Goal: Check status: Check status

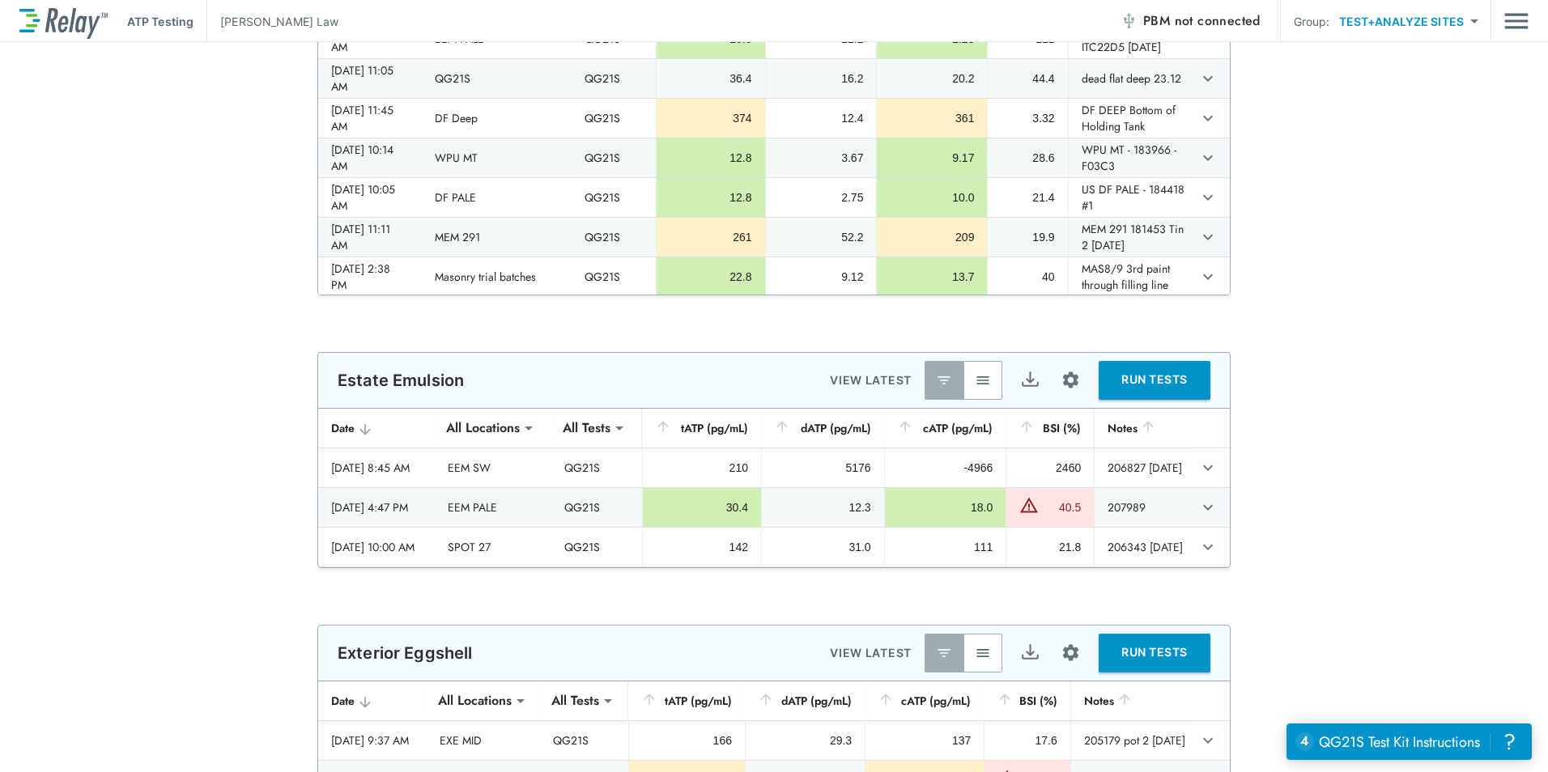
scroll to position [567, 0]
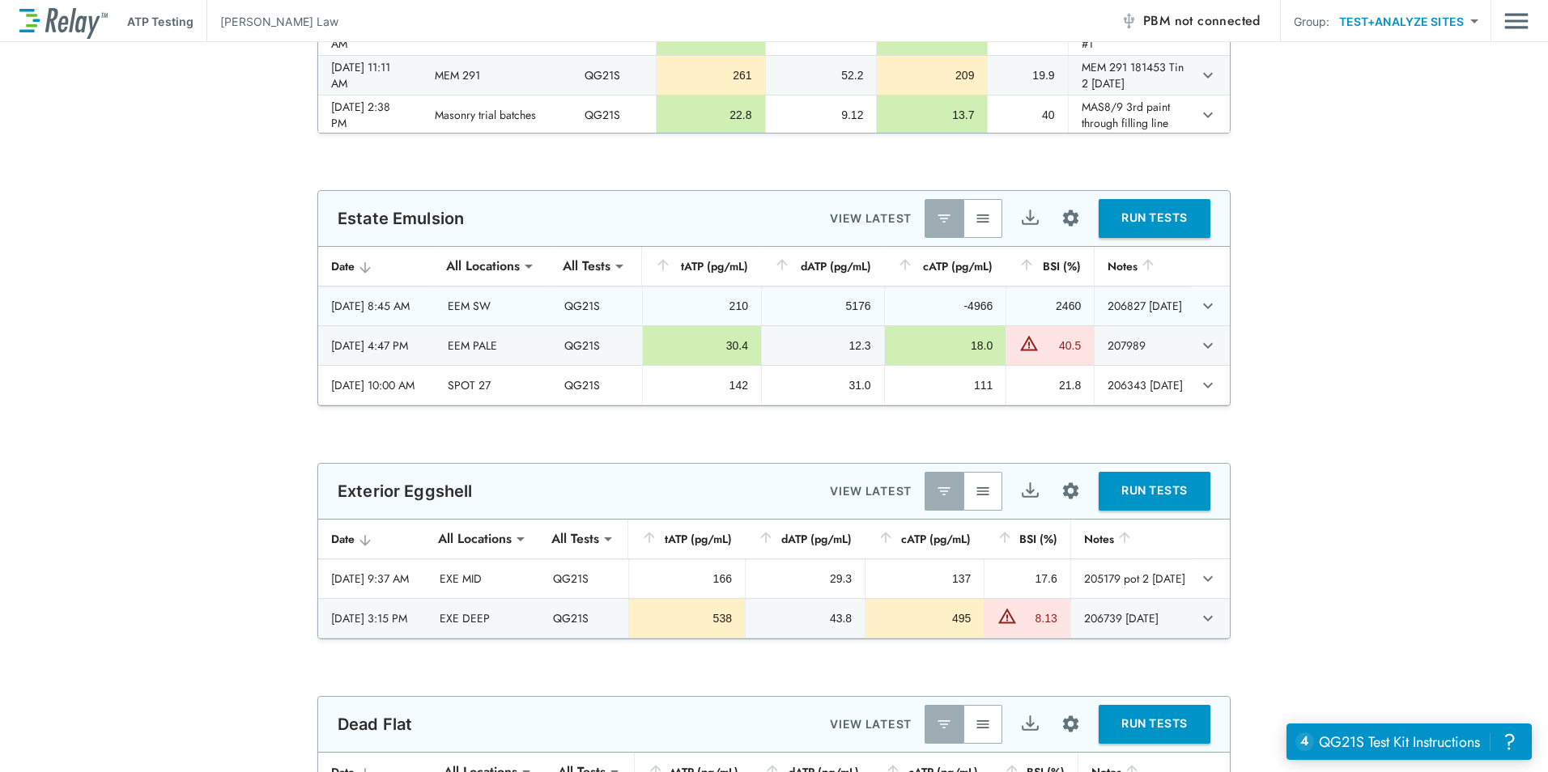
click at [396, 300] on div "2025/09/17 - 8:45 AM" at bounding box center [376, 306] width 91 height 16
click at [1201, 310] on icon "expand row" at bounding box center [1207, 305] width 19 height 19
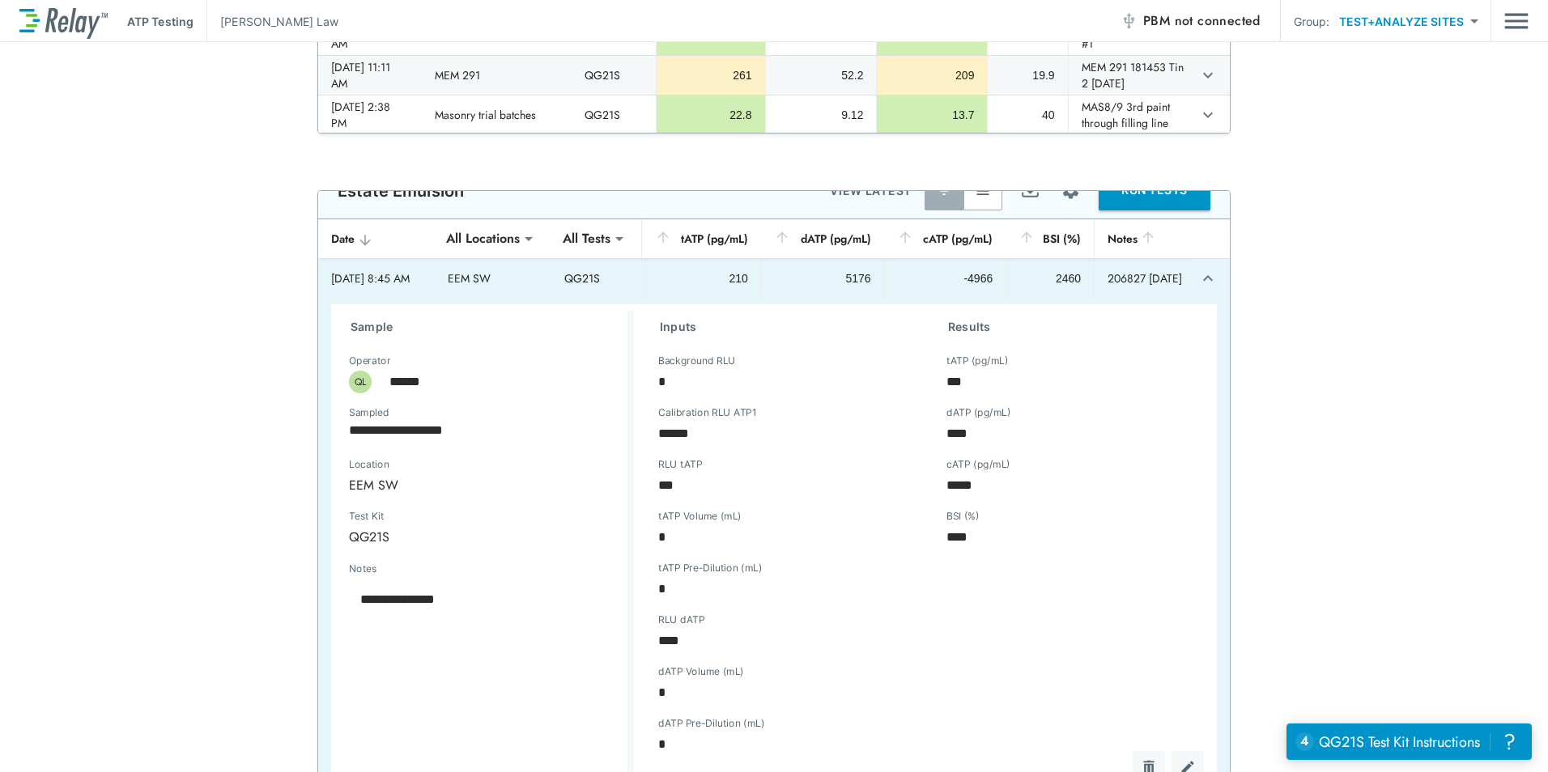
scroll to position [0, 0]
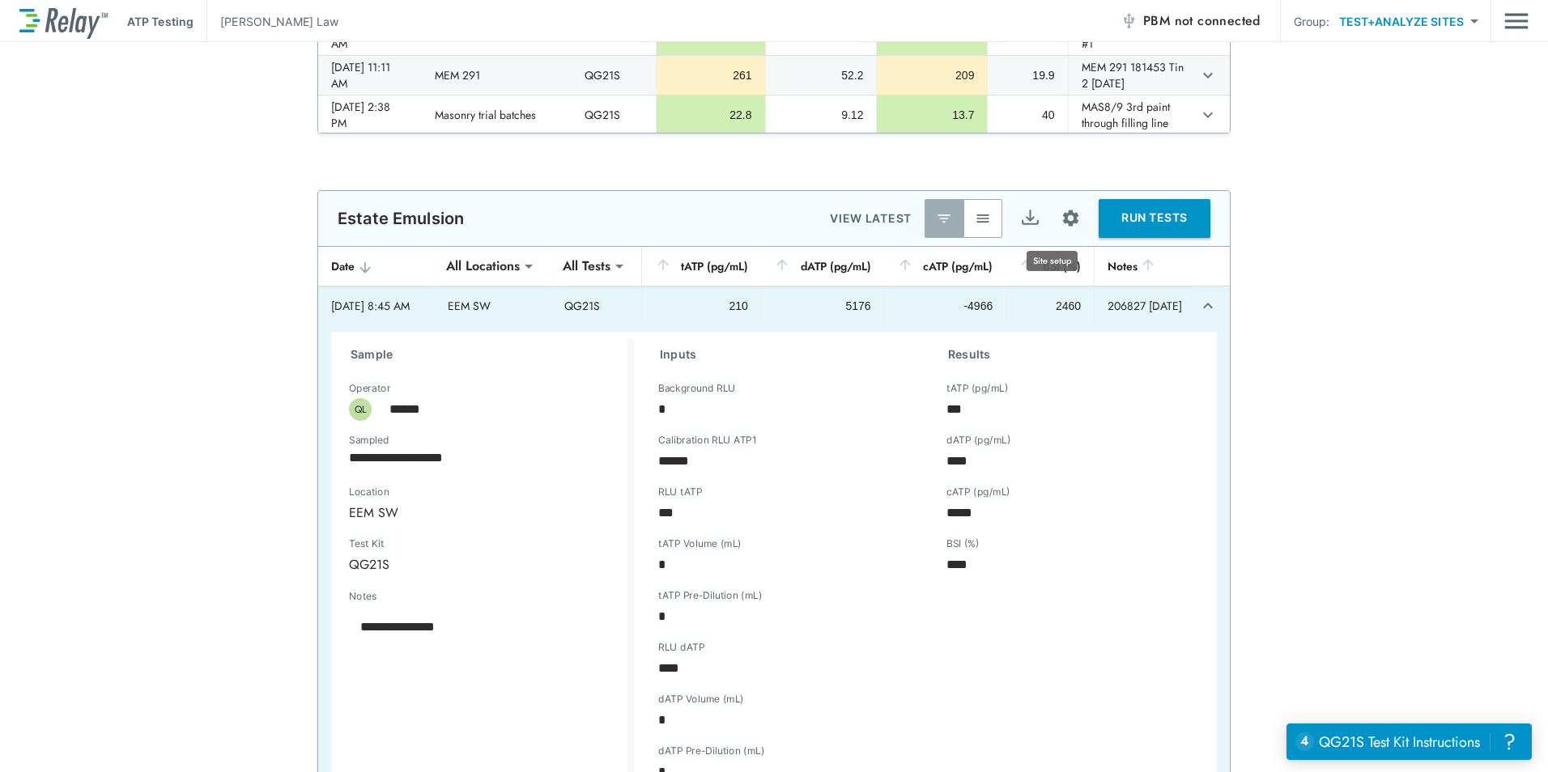
click at [1061, 227] on img "Site setup" at bounding box center [1071, 218] width 20 height 20
click at [1032, 248] on p "Sample locations" at bounding box center [1011, 254] width 90 height 17
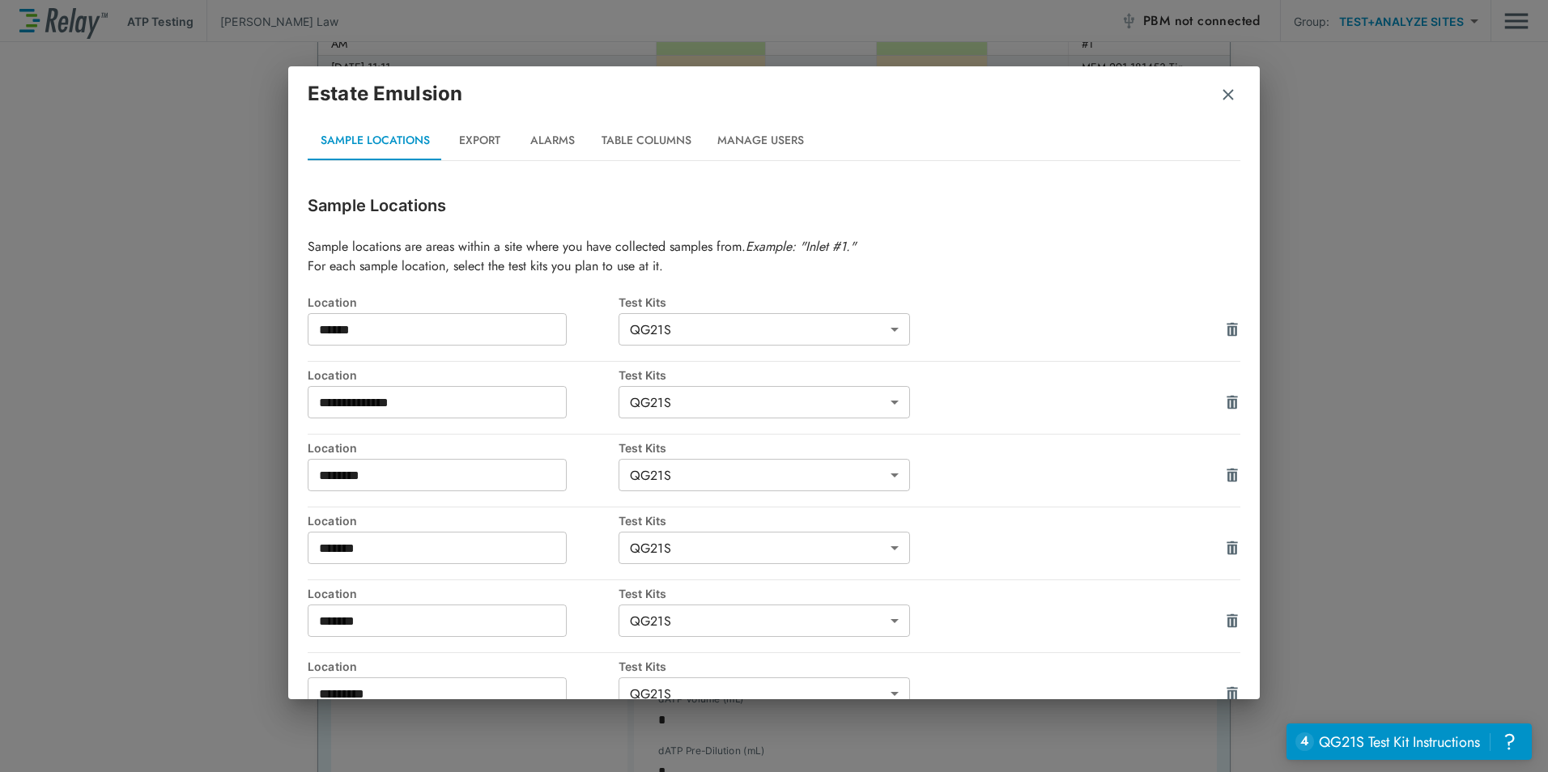
click at [1227, 99] on img "button" at bounding box center [1228, 95] width 16 height 16
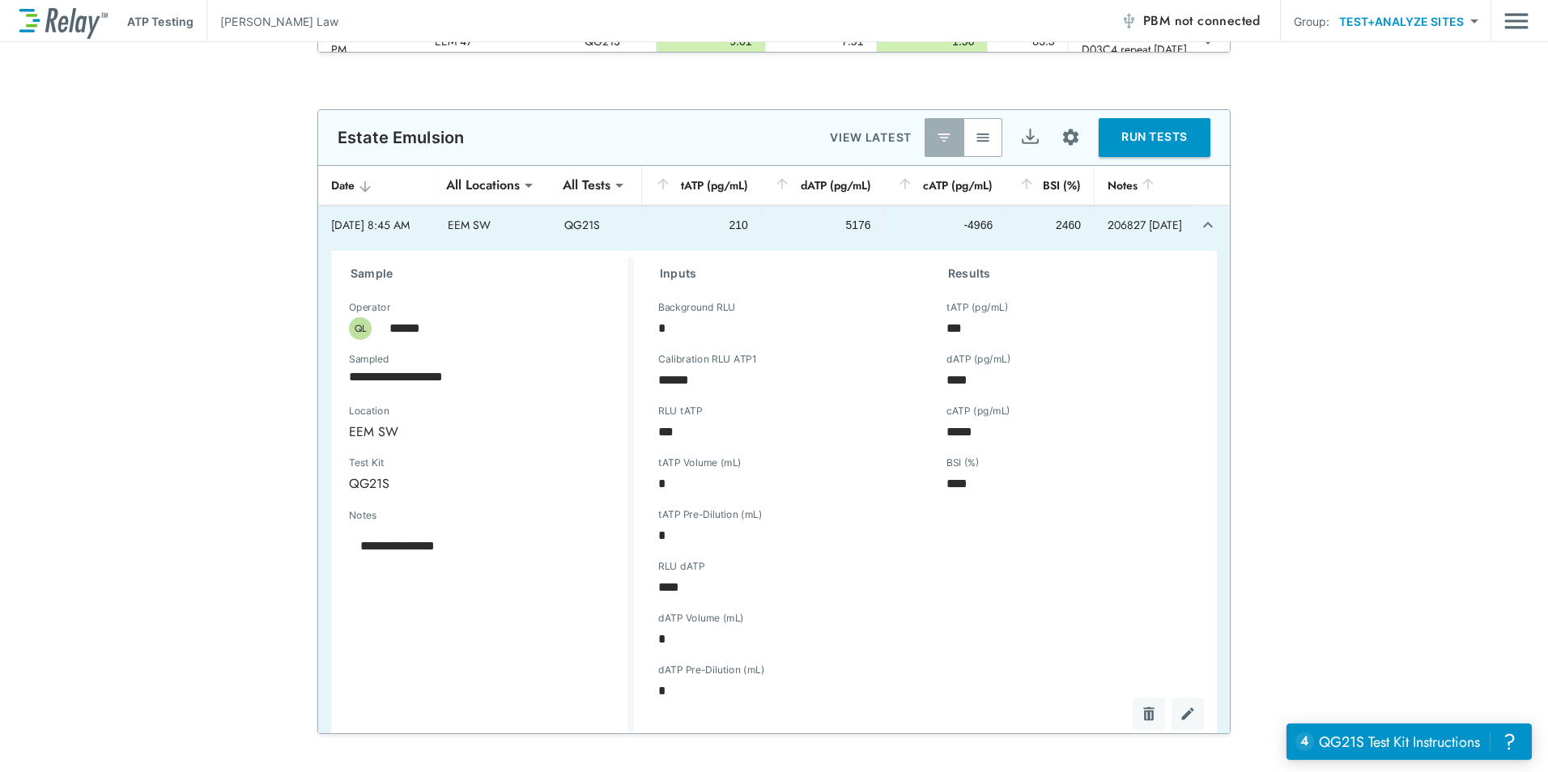
type textarea "*"
click at [1150, 231] on td "206827 17.09.25" at bounding box center [1143, 225] width 98 height 39
click at [1198, 235] on icon "expand row" at bounding box center [1207, 224] width 19 height 19
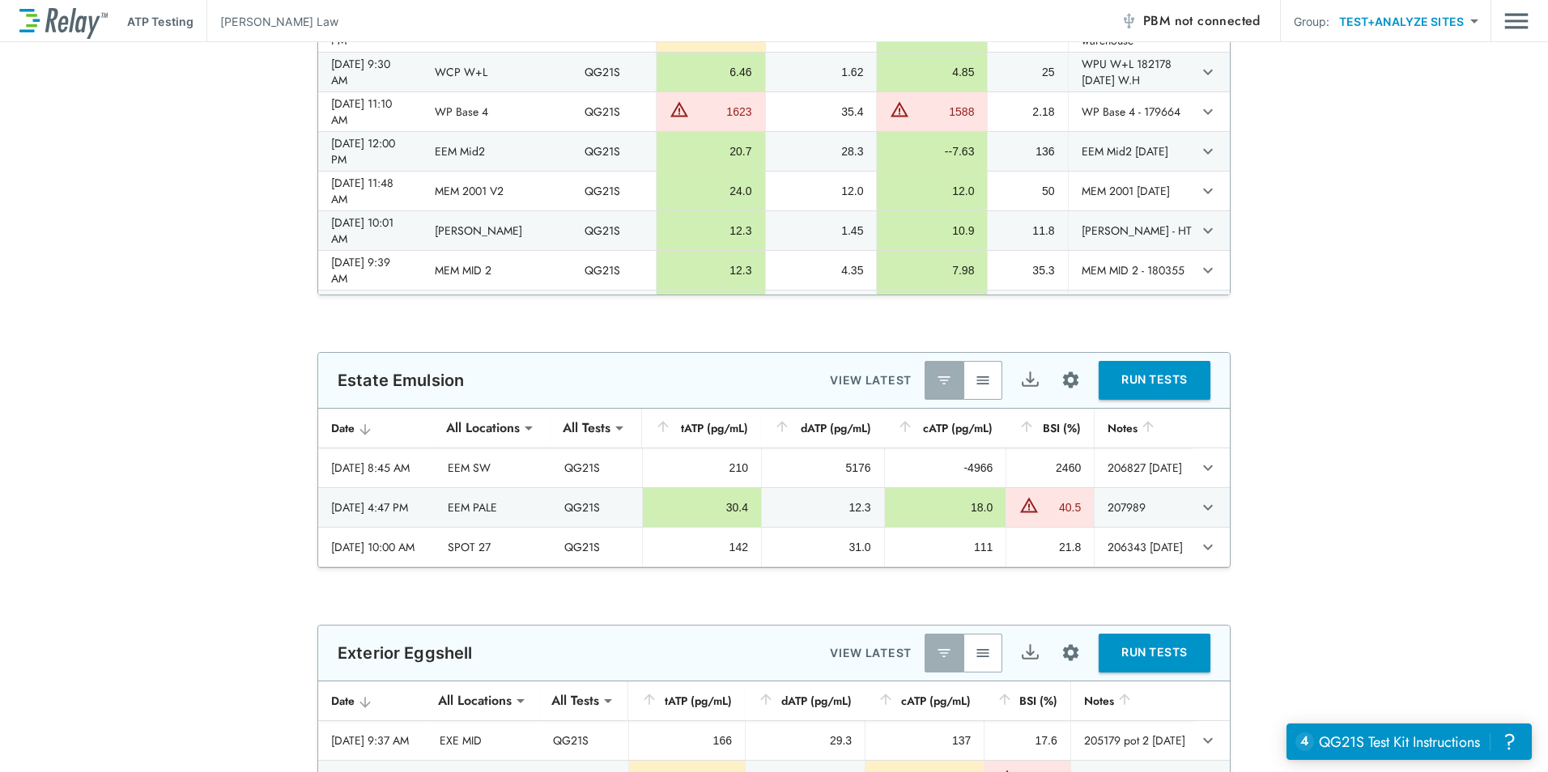
scroll to position [486, 0]
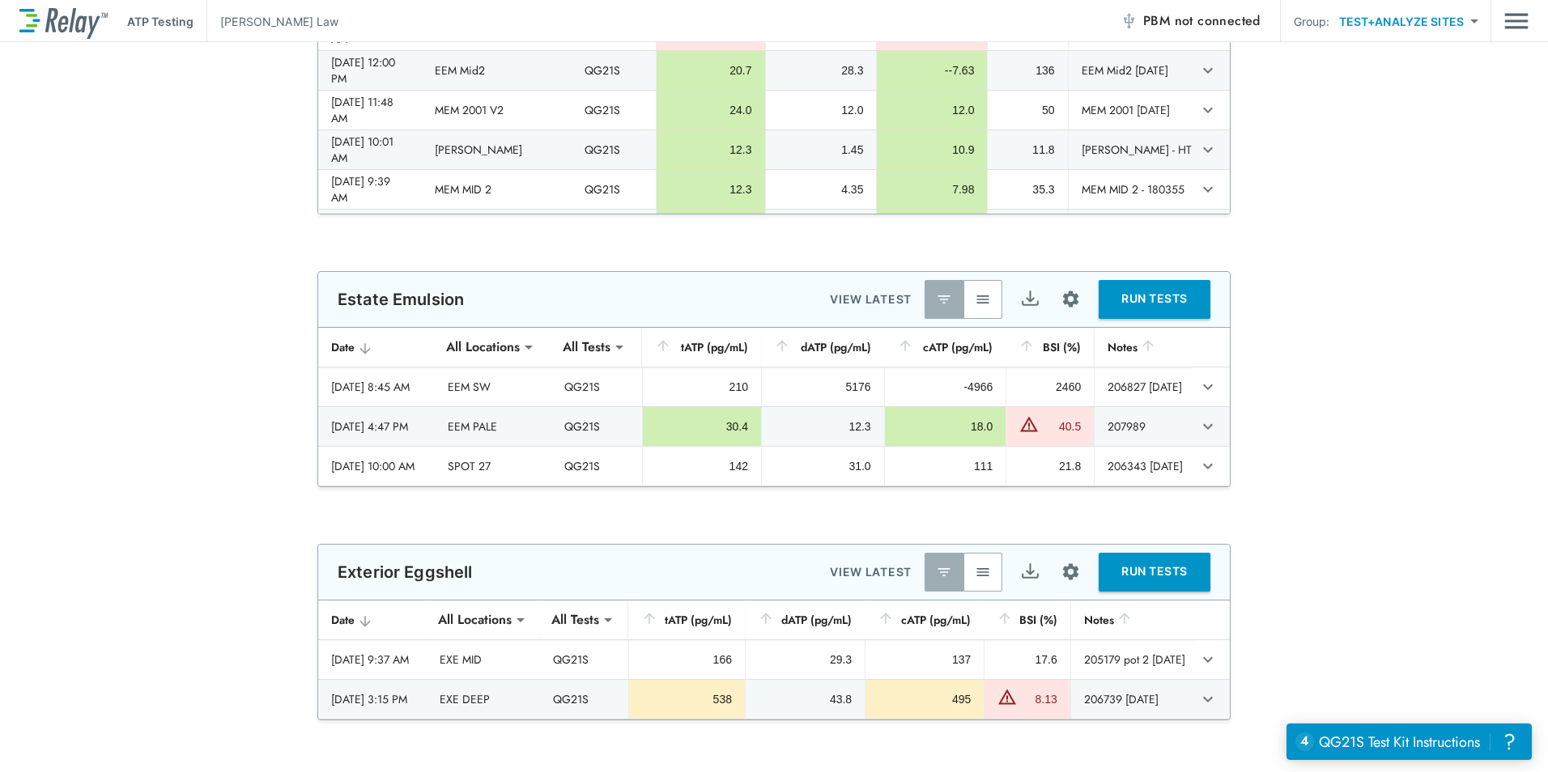
click at [1326, 410] on div "**********" at bounding box center [774, 379] width 1548 height 216
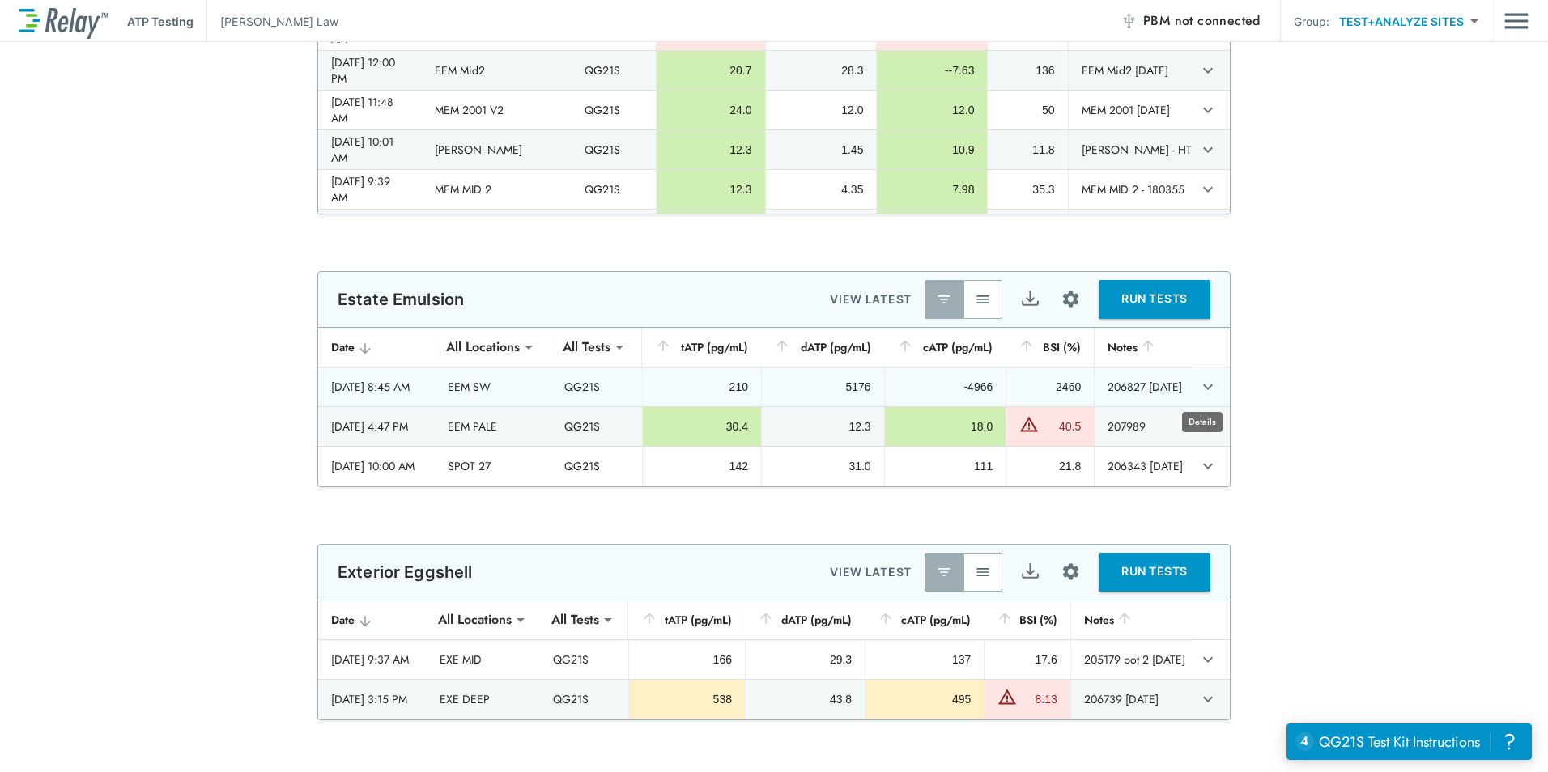
click at [1203, 389] on icon "expand row" at bounding box center [1208, 387] width 10 height 6
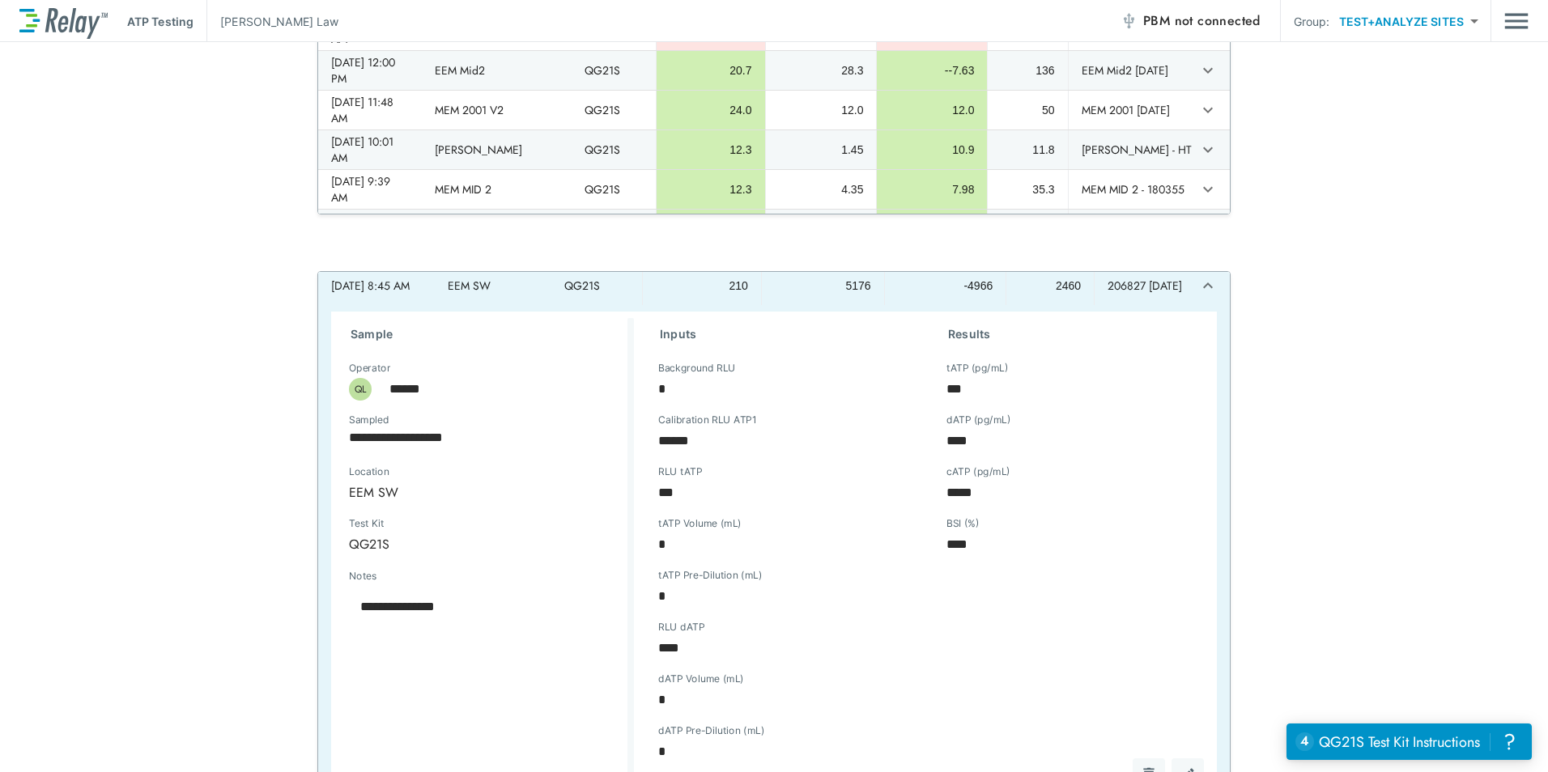
scroll to position [108, 0]
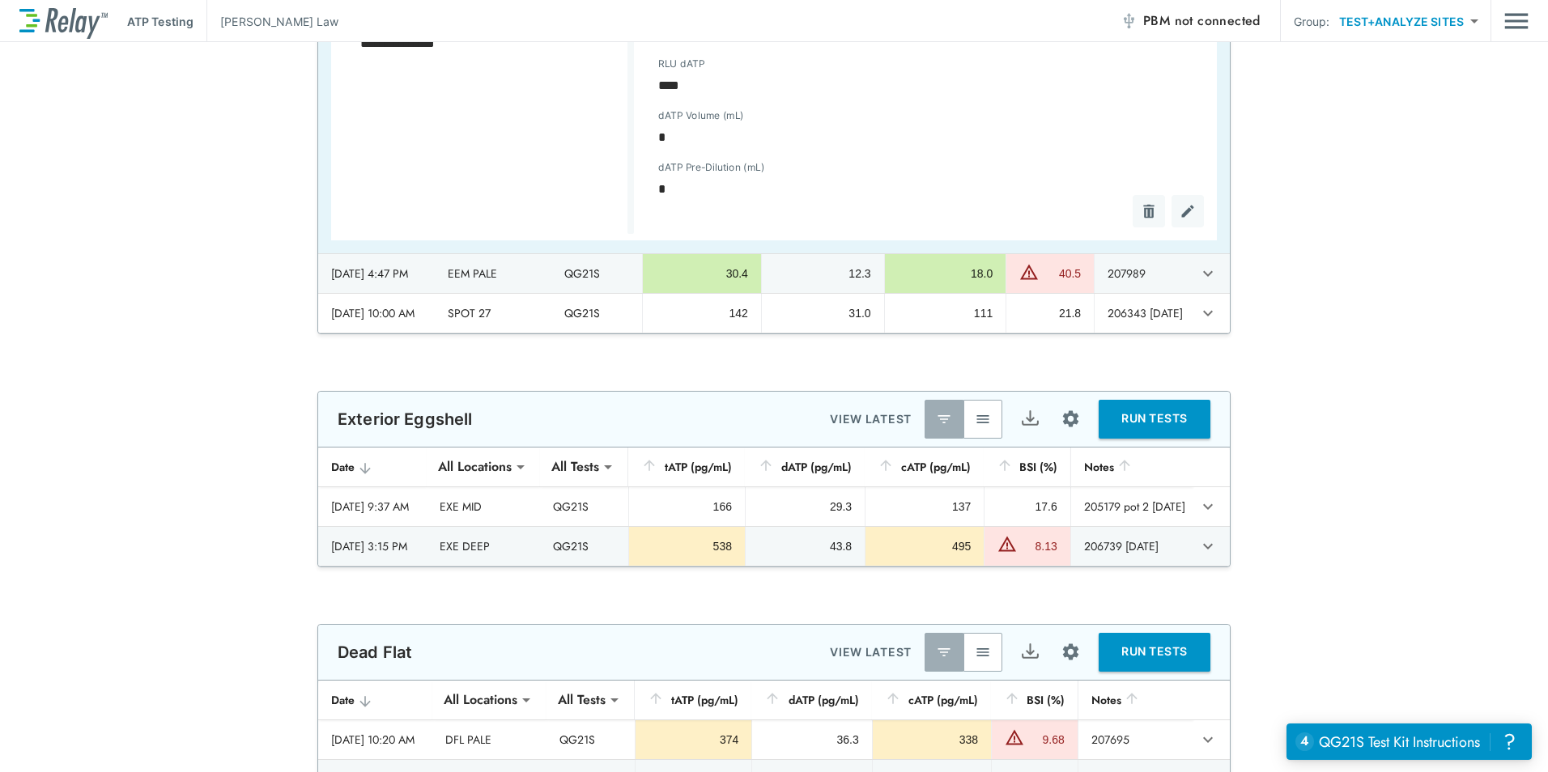
type textarea "*"
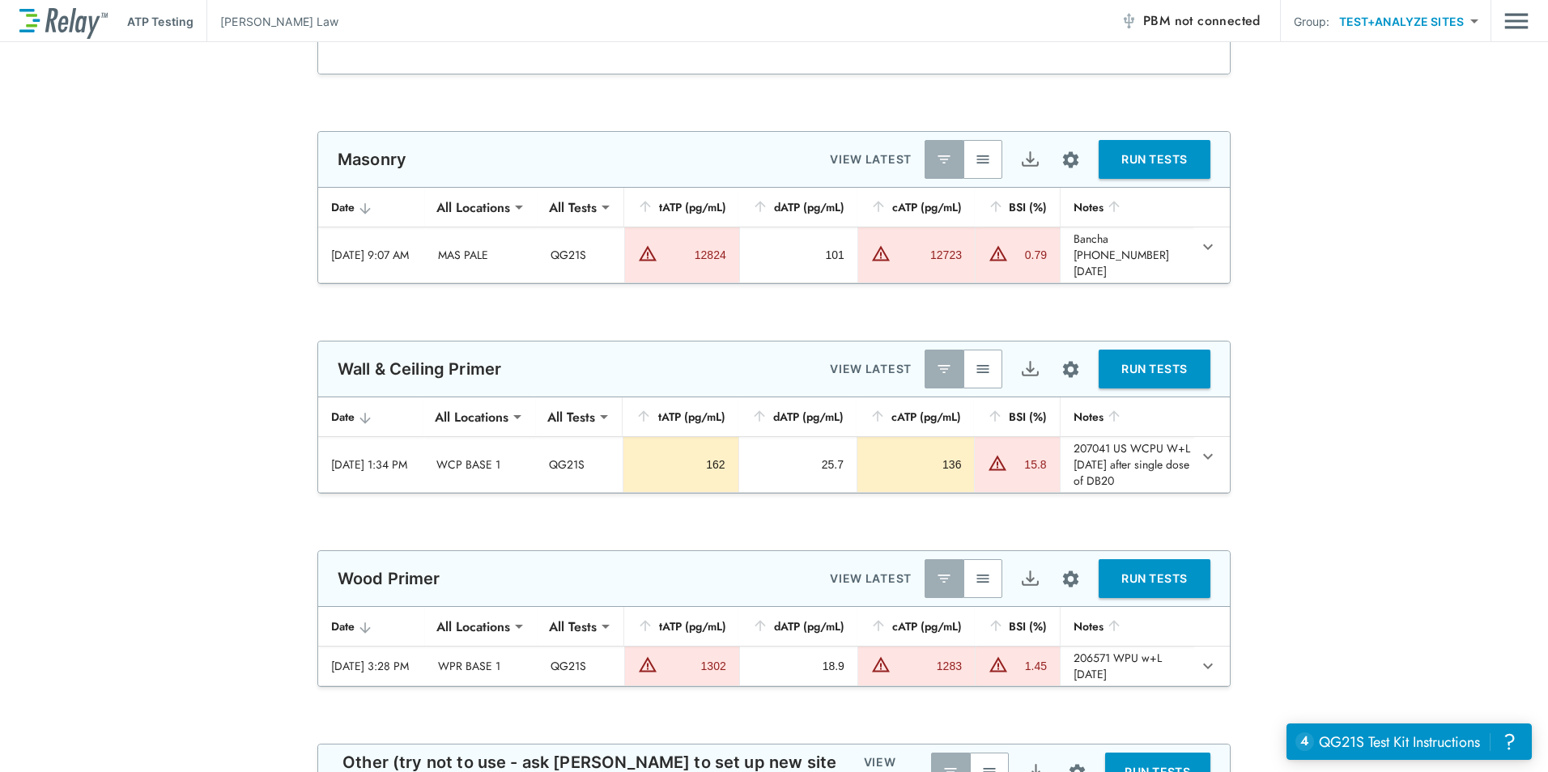
scroll to position [2429, 0]
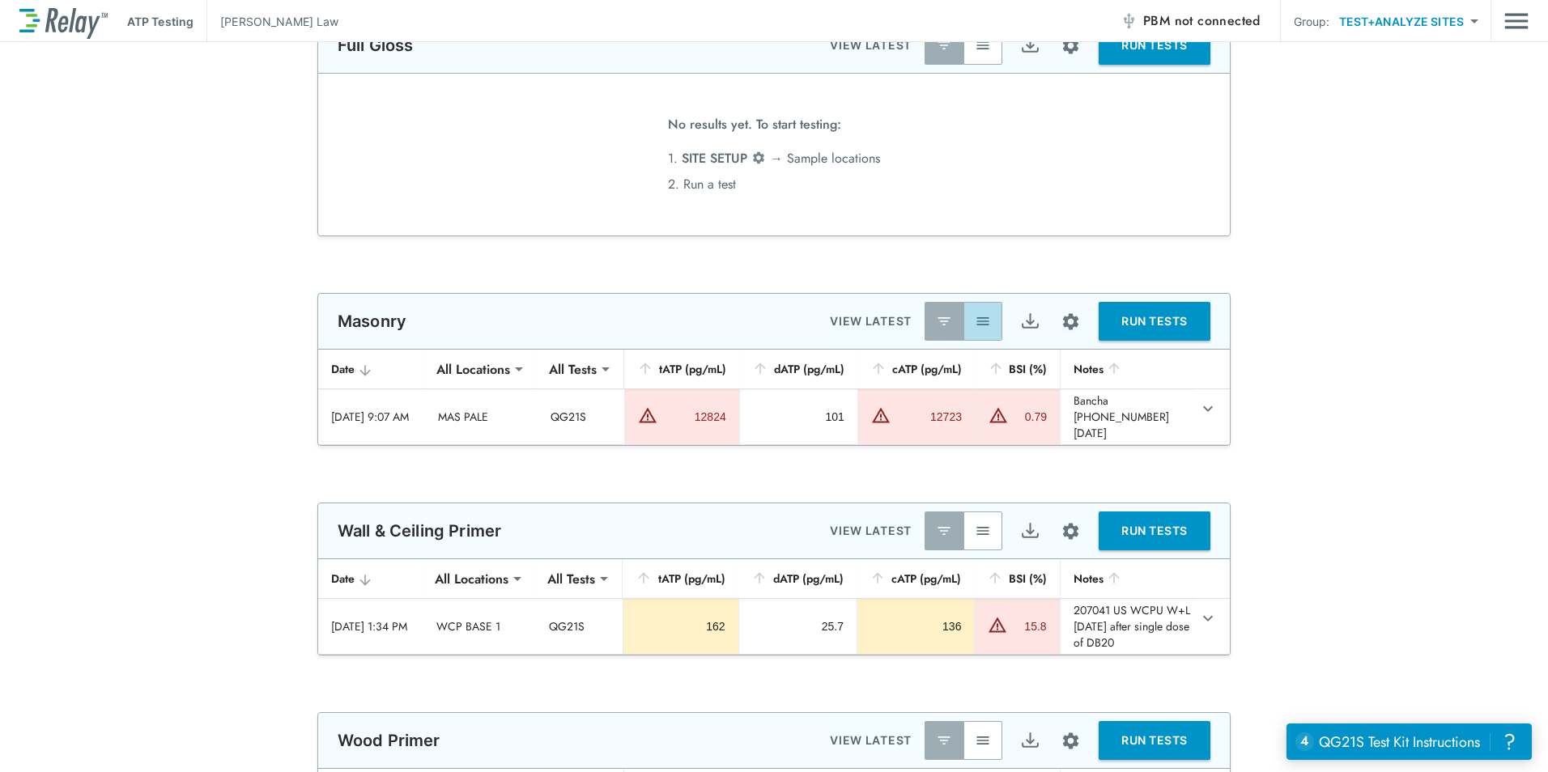
click at [975, 334] on button "button" at bounding box center [982, 321] width 39 height 39
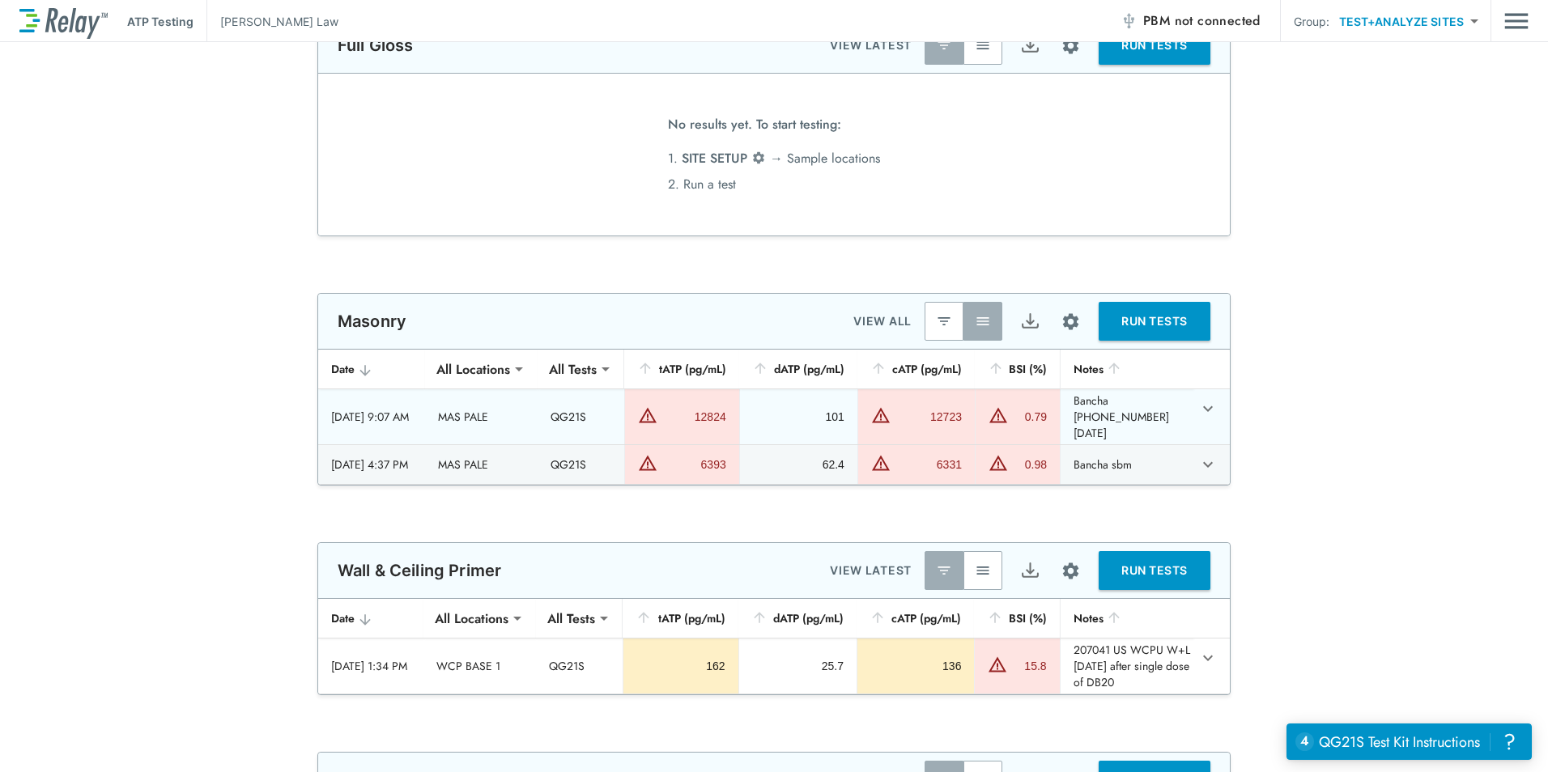
click at [1201, 409] on icon "expand row" at bounding box center [1207, 408] width 19 height 19
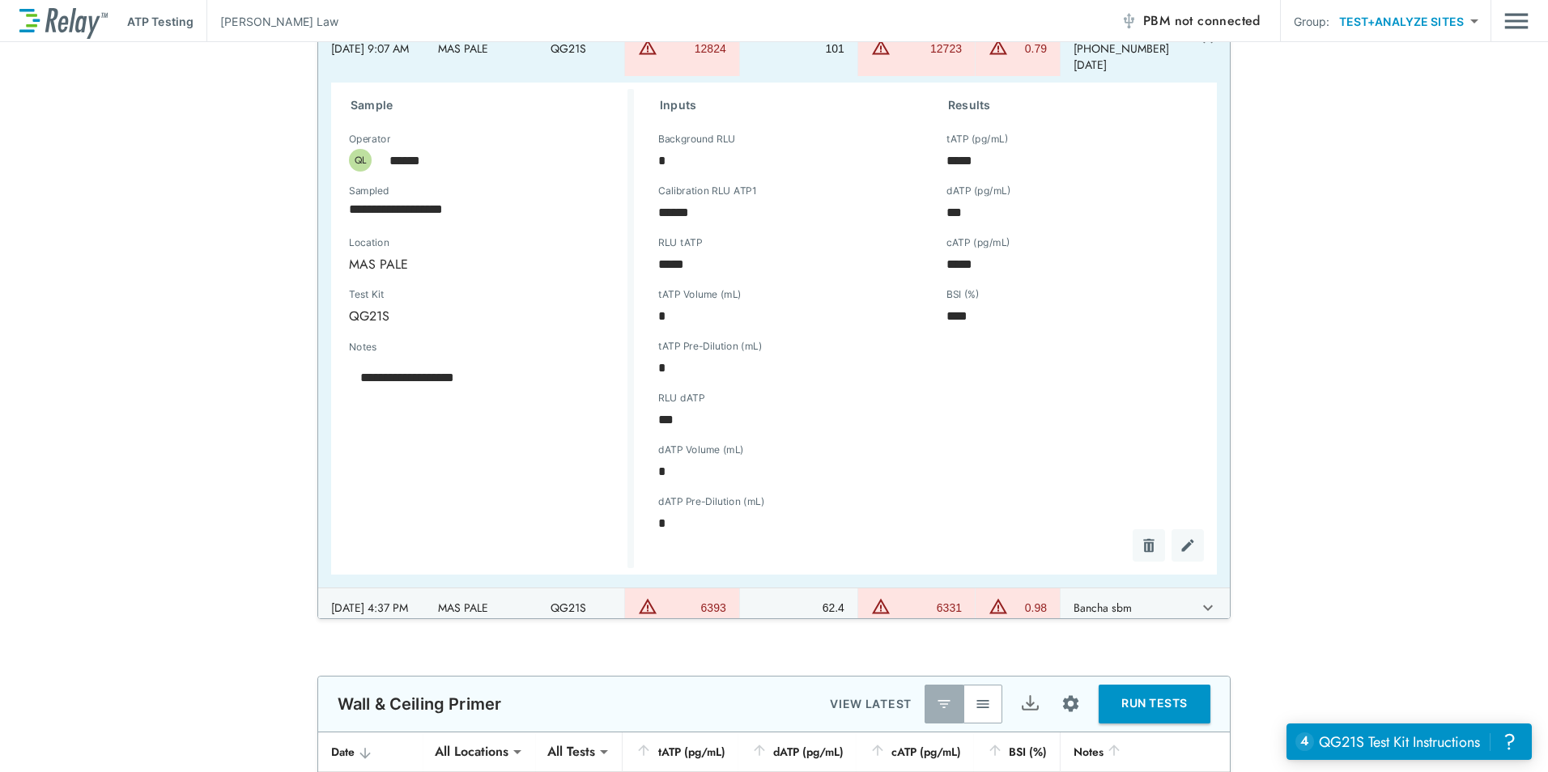
scroll to position [2752, 0]
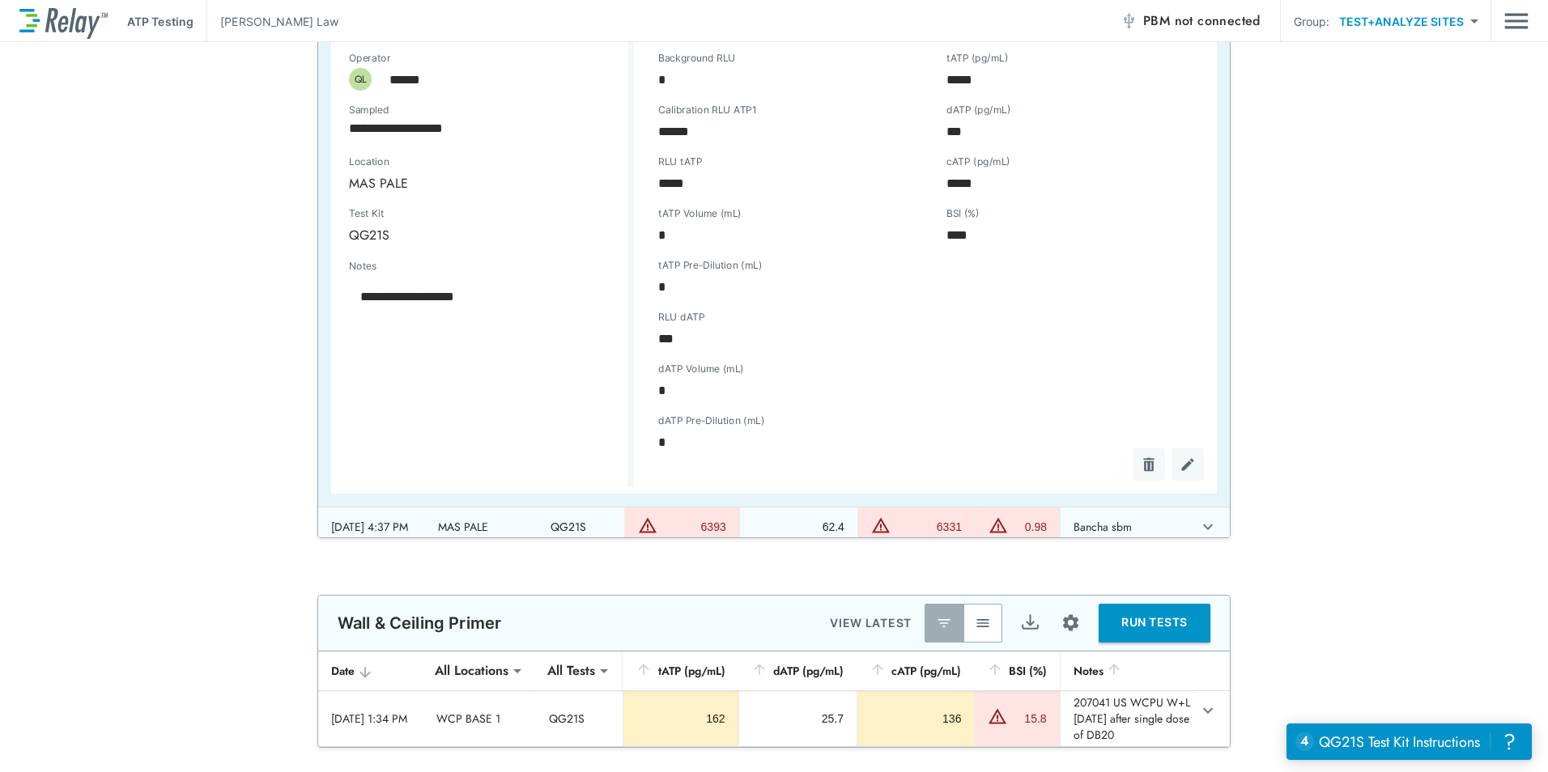
click at [1193, 531] on td "sticky table" at bounding box center [1211, 527] width 36 height 39
click at [1198, 517] on icon "expand row" at bounding box center [1207, 526] width 19 height 19
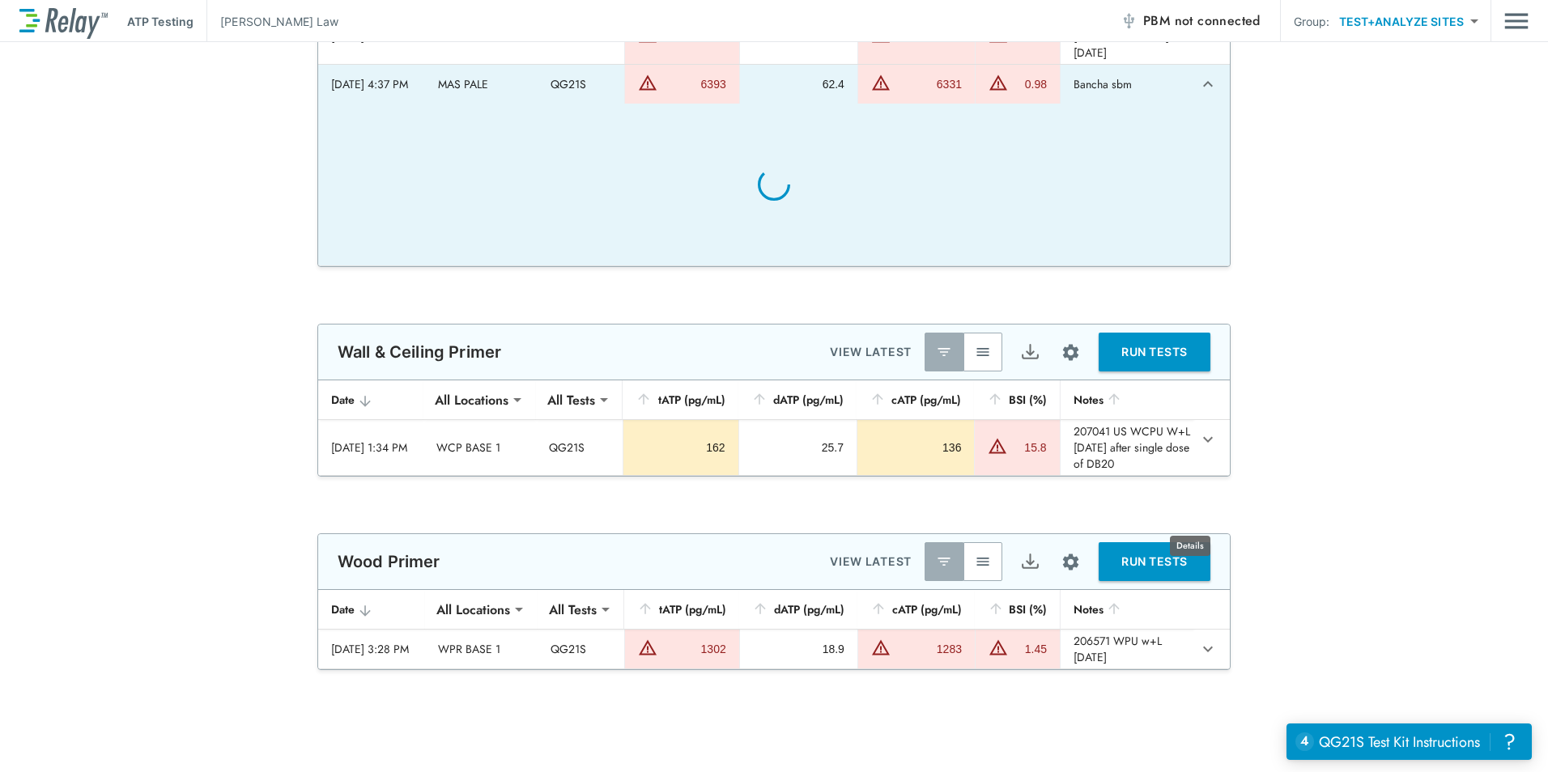
scroll to position [16, 0]
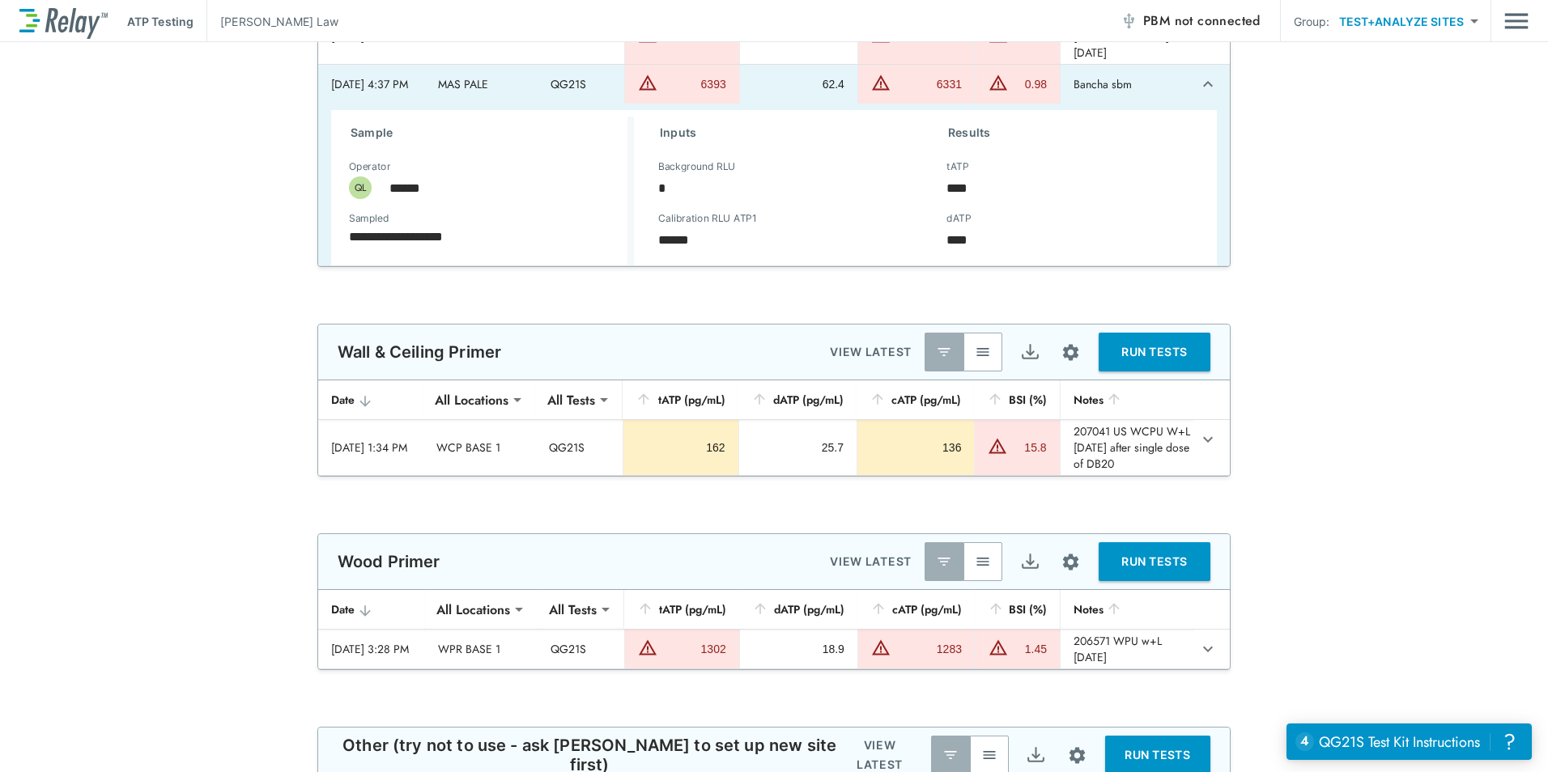
type textarea "*"
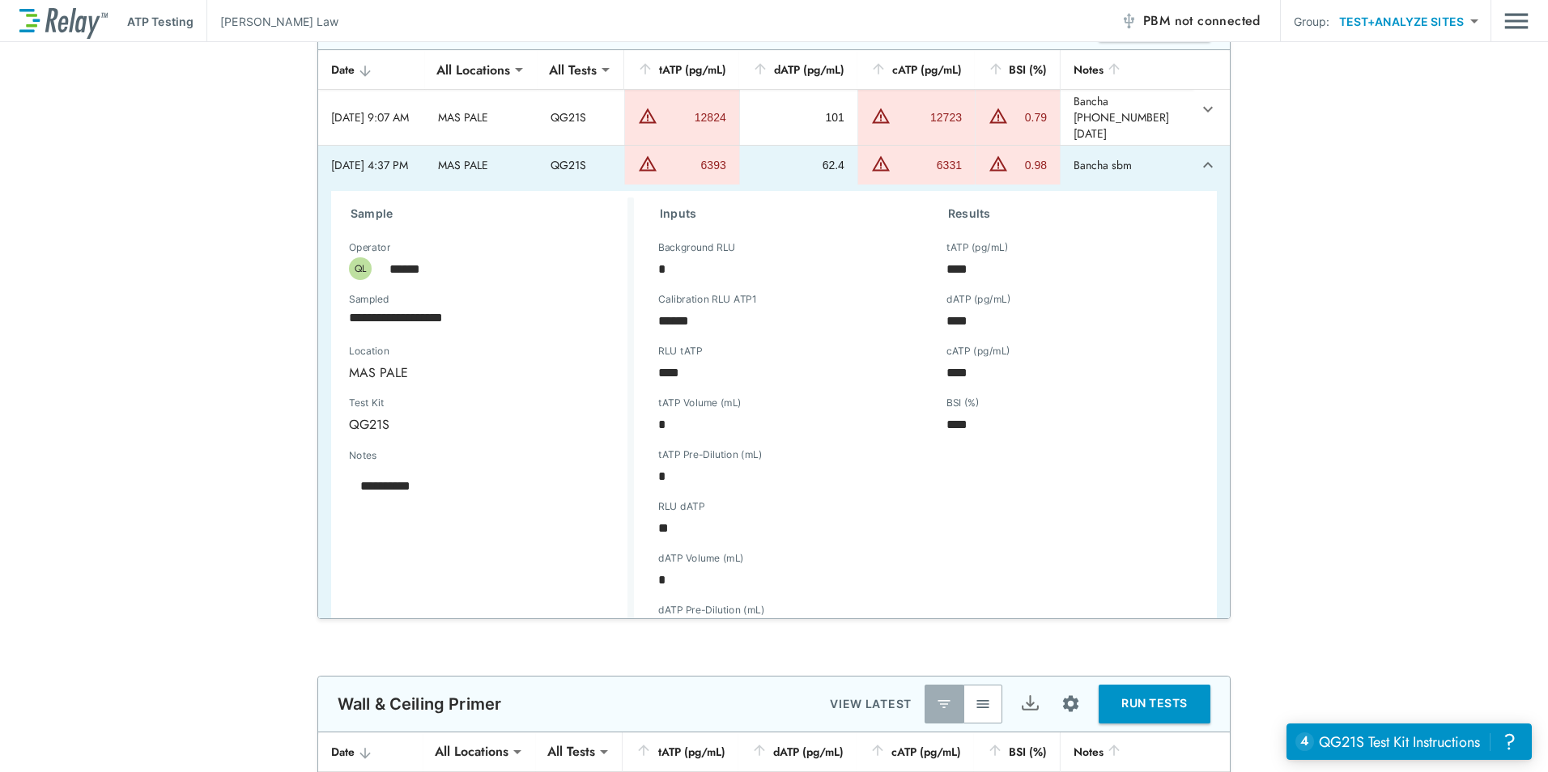
scroll to position [2591, 0]
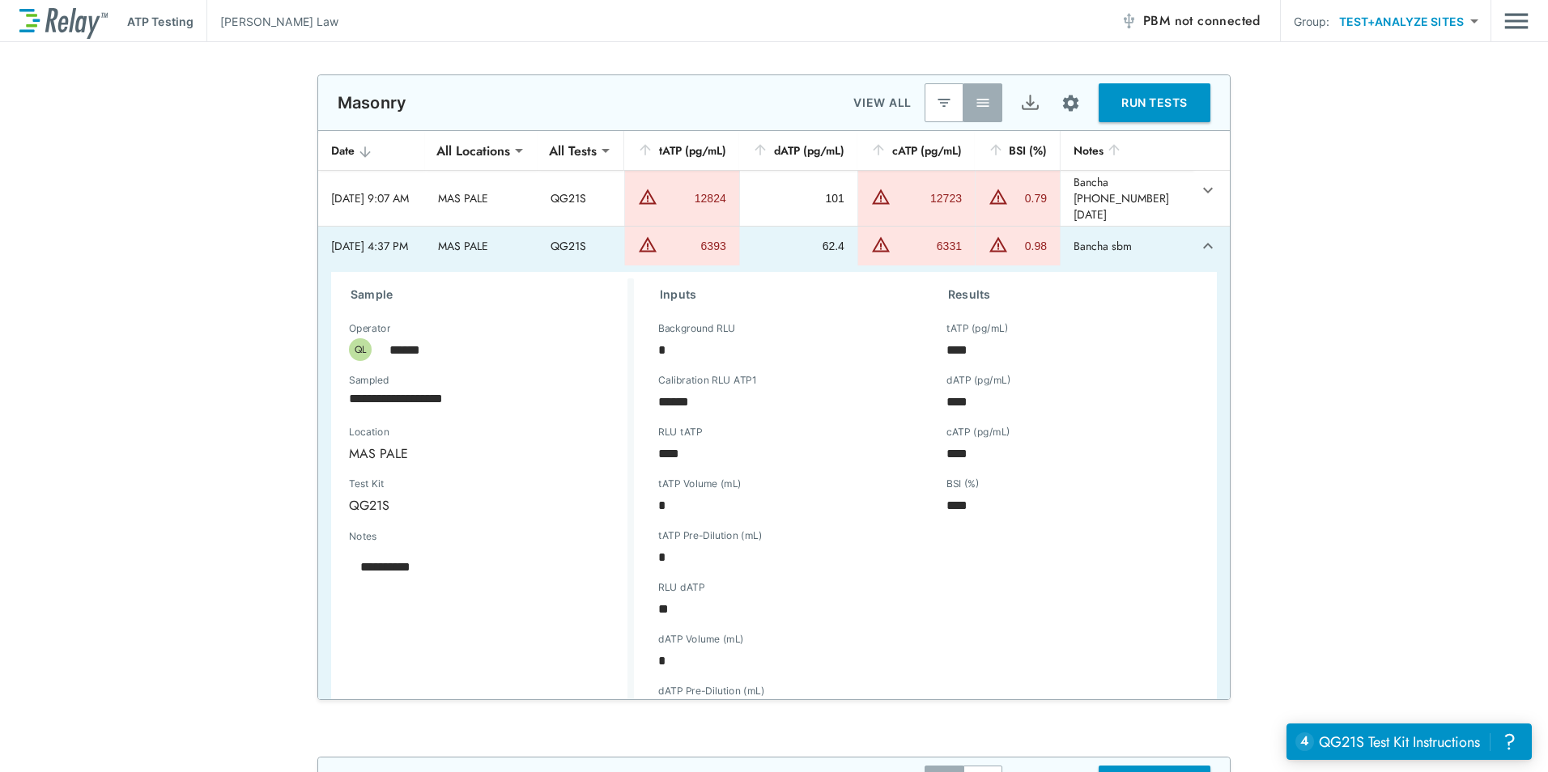
type textarea "*"
